Goal: Information Seeking & Learning: Learn about a topic

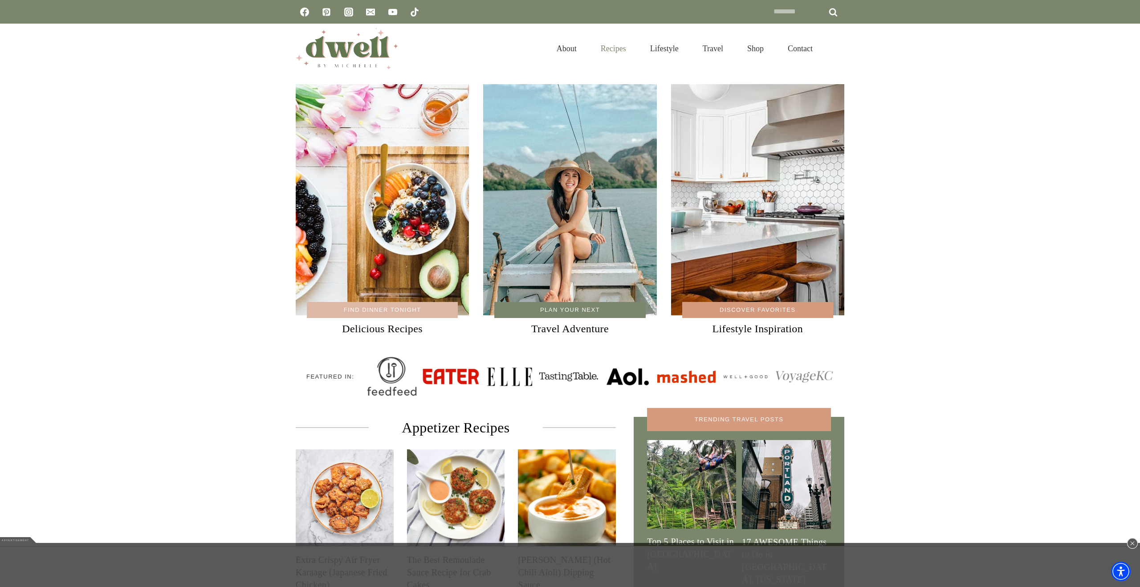
click at [610, 45] on link "Recipes" at bounding box center [613, 48] width 49 height 29
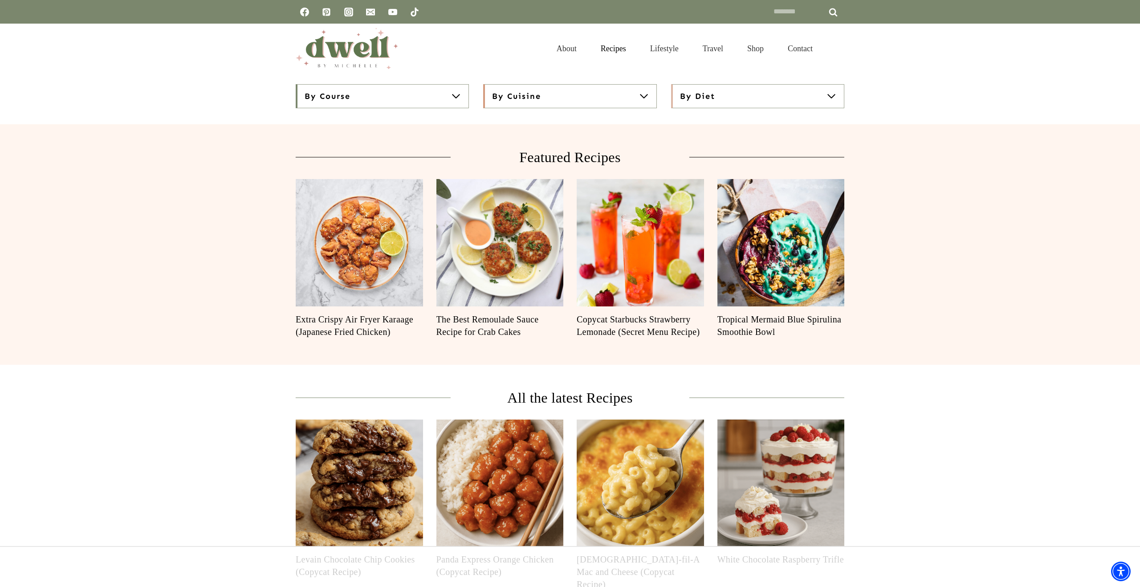
click at [420, 93] on button "By Course" at bounding box center [382, 96] width 173 height 24
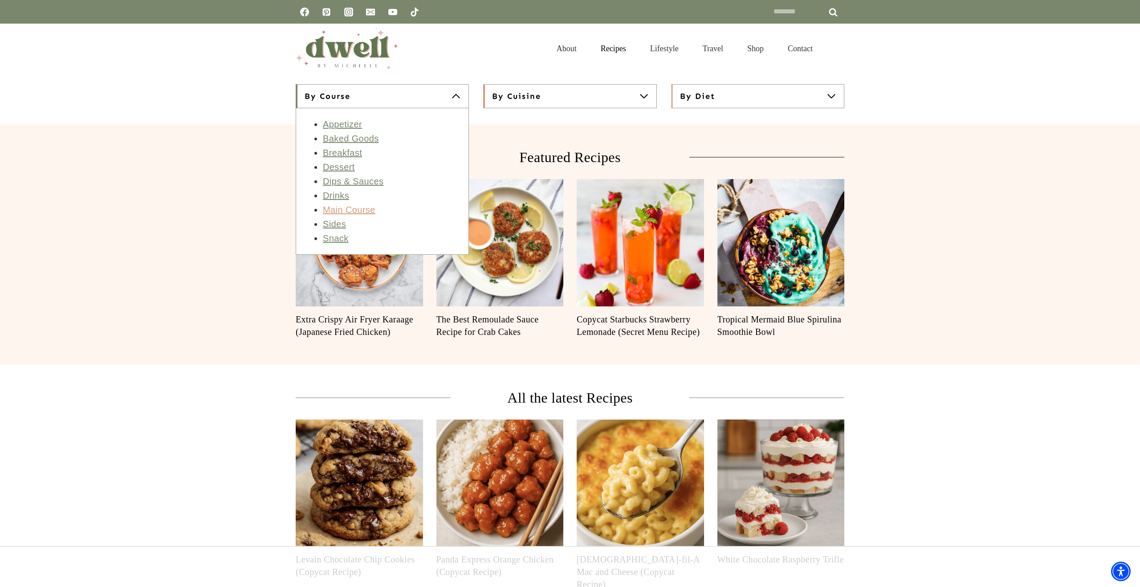
click at [342, 211] on link "Main Course" at bounding box center [349, 210] width 53 height 10
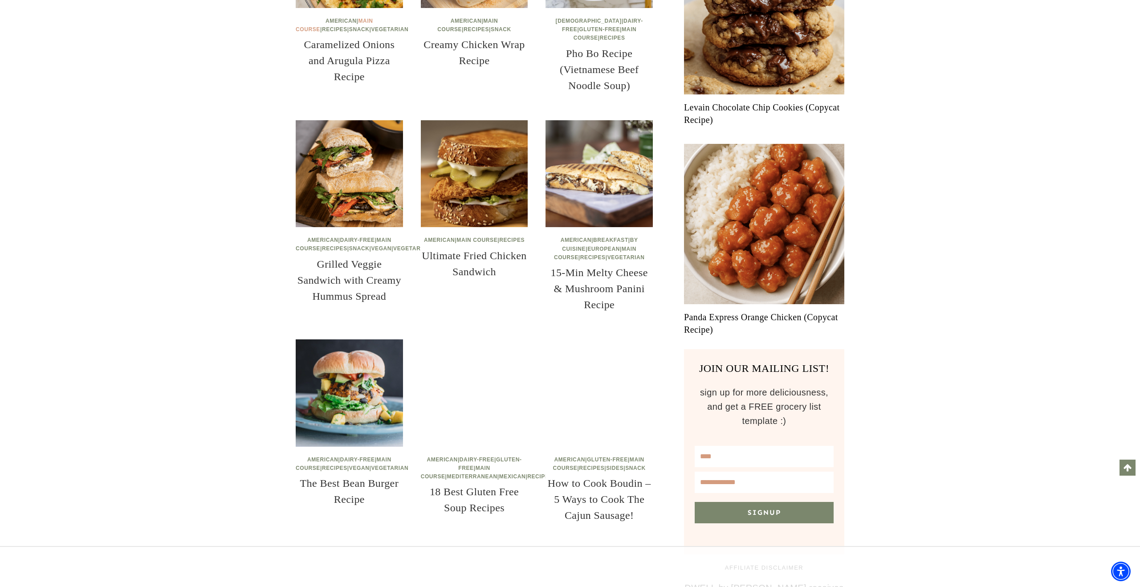
scroll to position [462, 0]
